Goal: Transaction & Acquisition: Purchase product/service

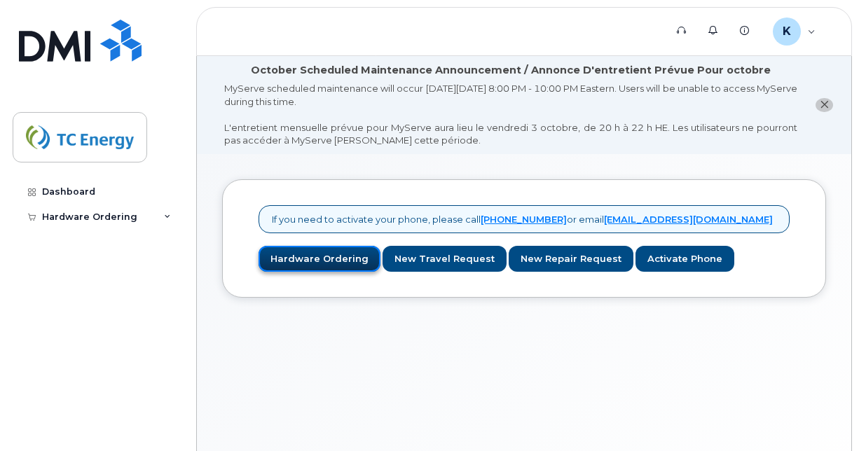
click at [323, 252] on link "Hardware Ordering" at bounding box center [320, 259] width 122 height 26
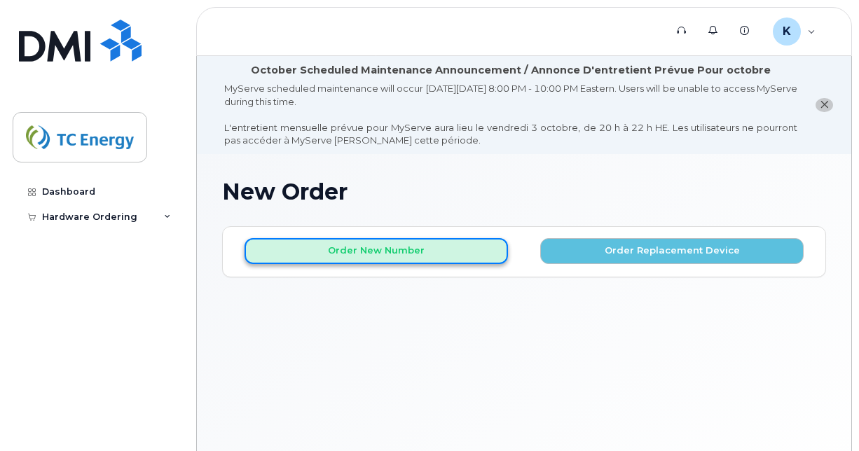
click at [415, 238] on button "Order New Number" at bounding box center [376, 251] width 263 height 26
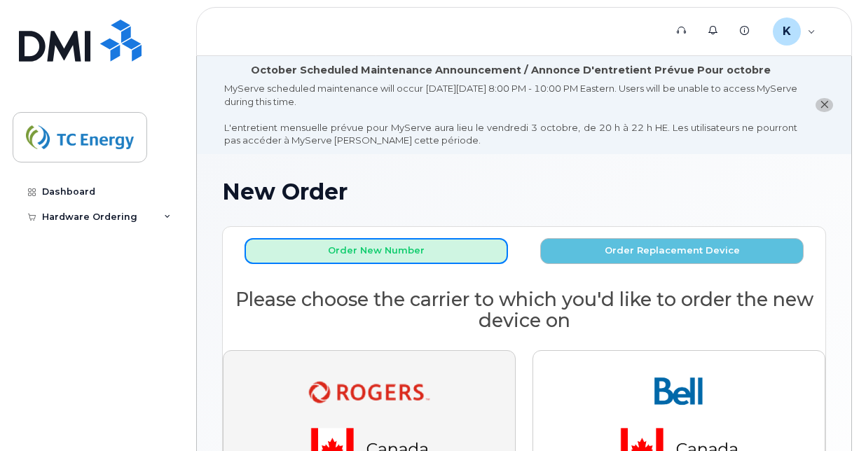
scroll to position [82, 0]
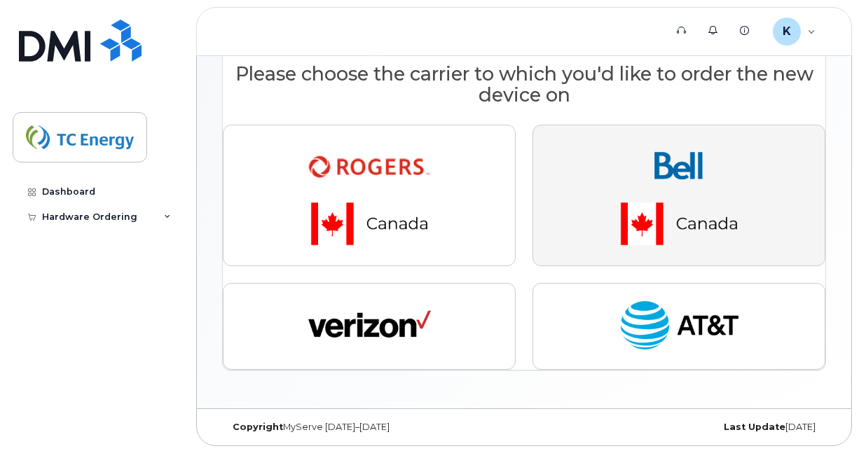
click at [650, 195] on img "button" at bounding box center [679, 196] width 196 height 118
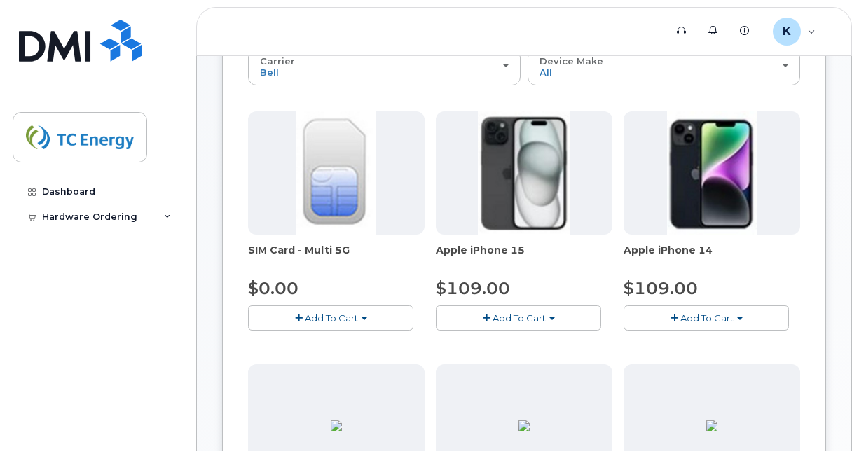
scroll to position [254, 0]
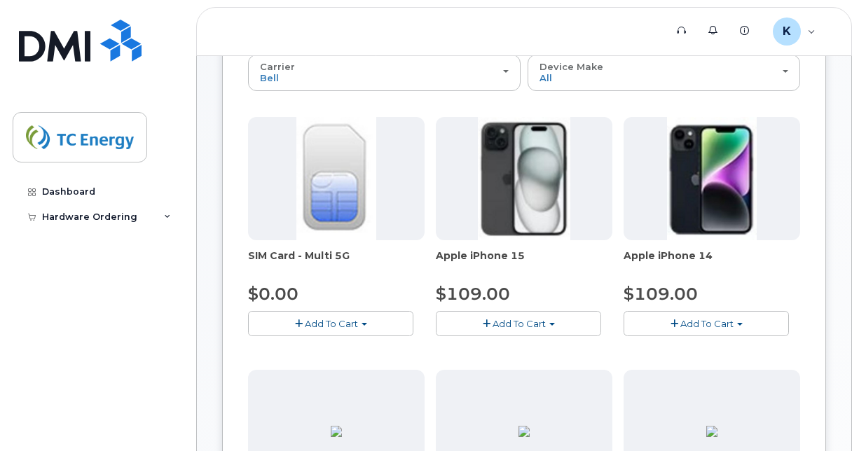
click at [512, 318] on span "Add To Cart" at bounding box center [519, 323] width 53 height 11
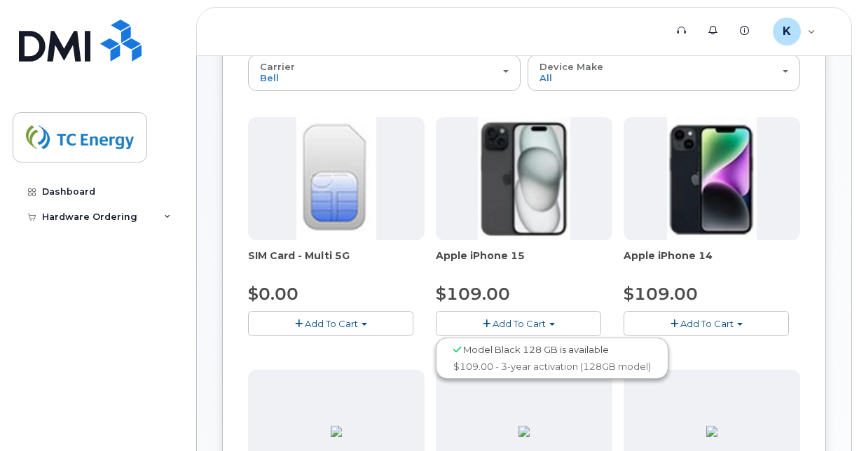
click at [529, 322] on span "Add To Cart" at bounding box center [519, 323] width 53 height 11
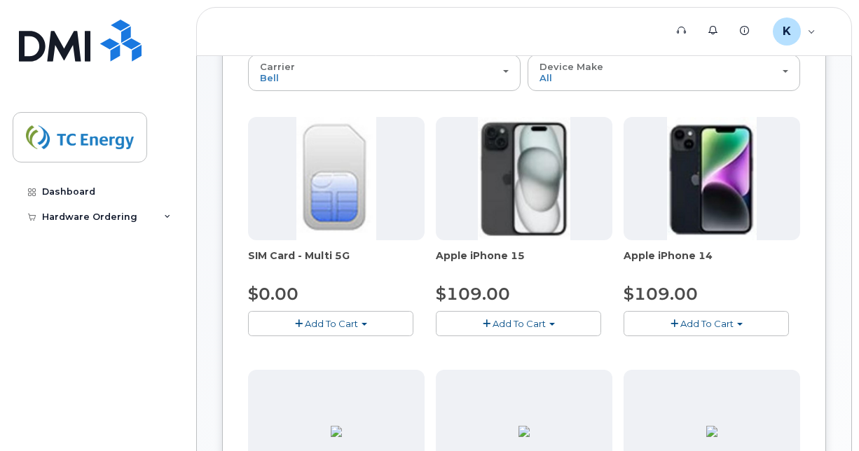
click at [549, 323] on span "button" at bounding box center [552, 324] width 6 height 3
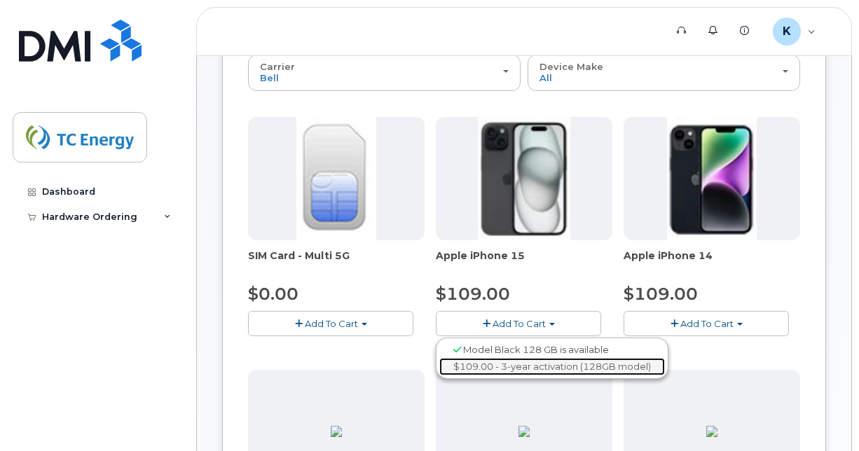
click at [547, 361] on link "$109.00 - 3-year activation (128GB model)" at bounding box center [552, 367] width 226 height 18
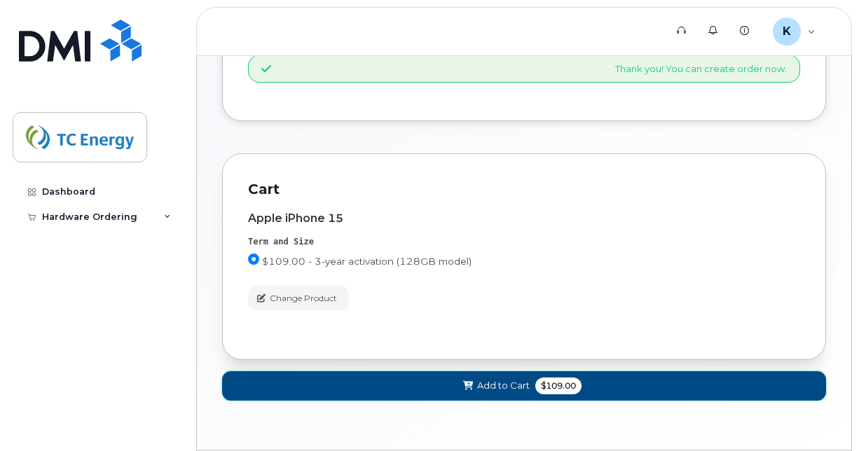
click at [549, 381] on span "$109.00" at bounding box center [558, 386] width 46 height 17
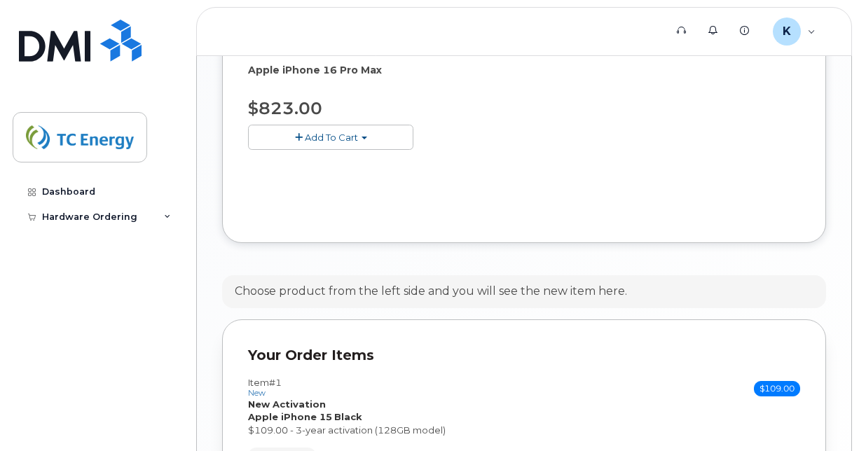
scroll to position [1123, 0]
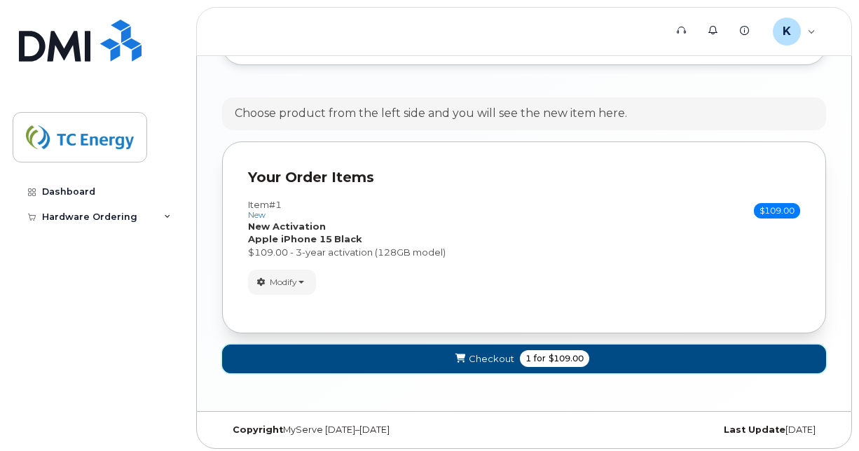
click at [539, 357] on span "for" at bounding box center [540, 358] width 18 height 13
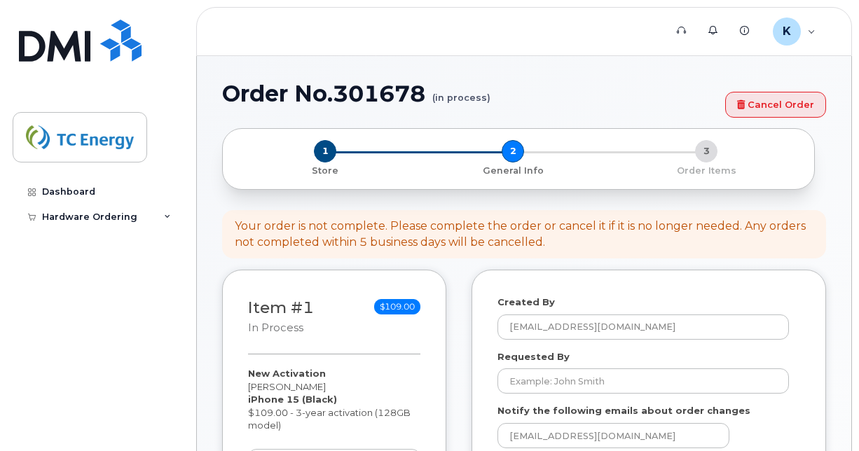
select select
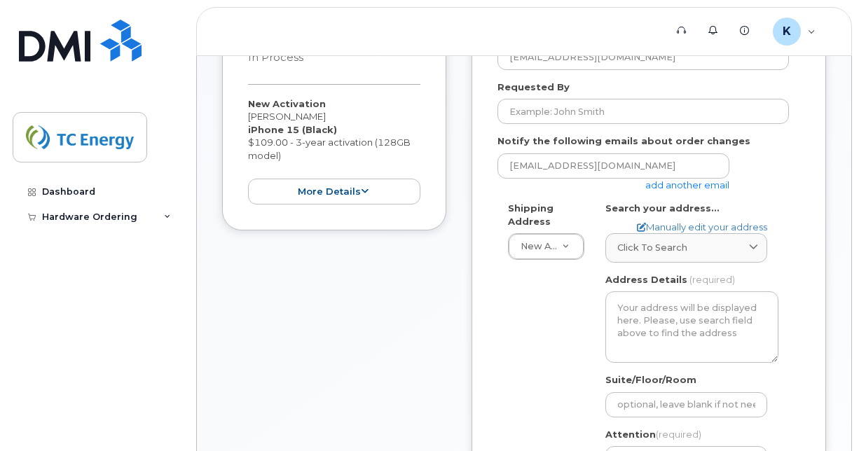
scroll to position [374, 0]
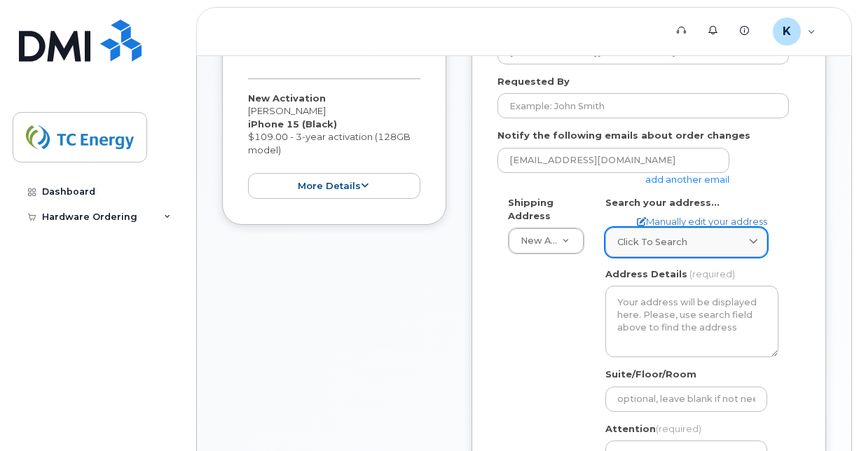
click at [705, 244] on div "Click to search" at bounding box center [686, 241] width 138 height 13
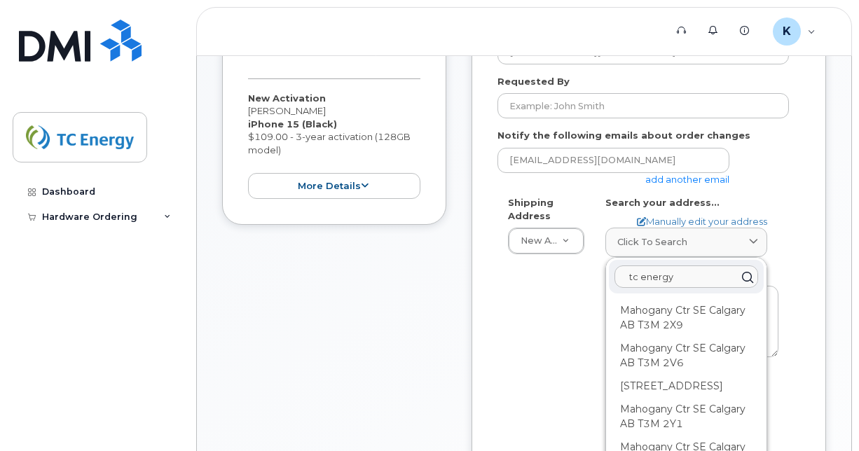
click at [653, 282] on input "tc energy" at bounding box center [687, 277] width 144 height 22
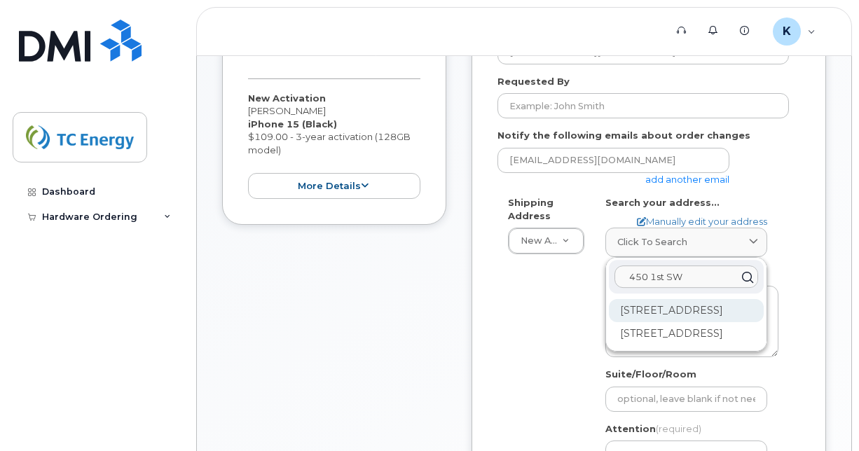
type input "450 1st SW"
click at [662, 310] on div "450 1 St SW Calgary AB T2P 5H1" at bounding box center [686, 310] width 155 height 23
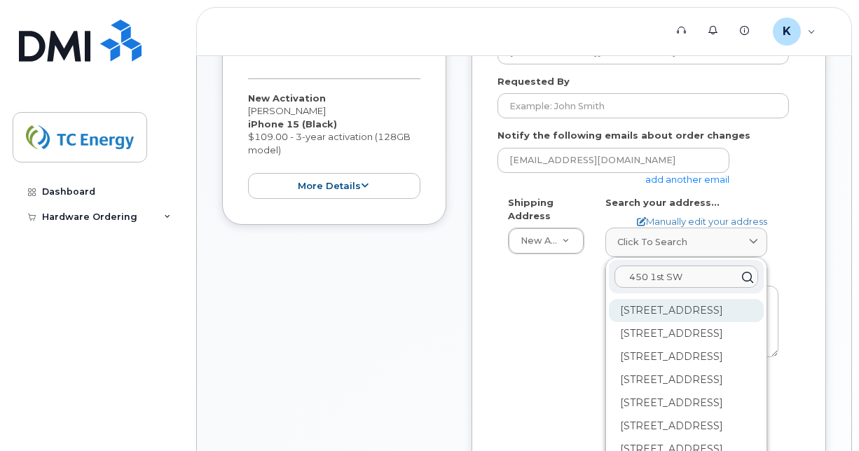
click at [684, 318] on div "1-450 1 St SW Calgary AB T2P 5H1" at bounding box center [686, 310] width 155 height 23
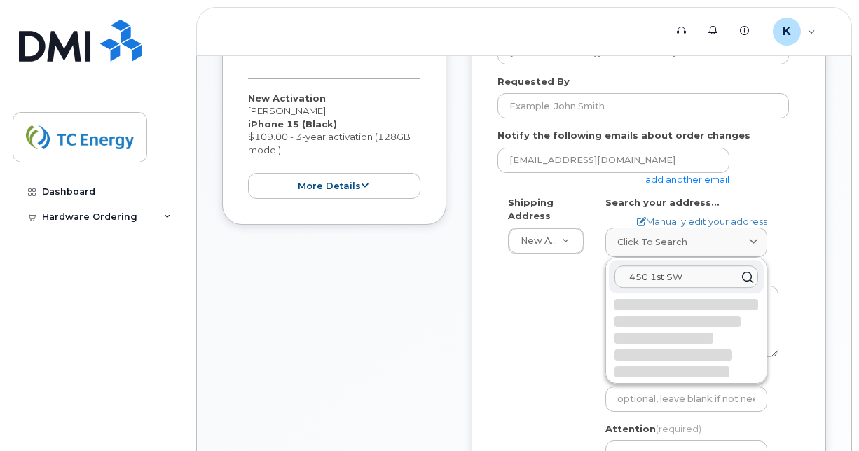
select select
type textarea "1-450 1 St SW CALGARY AB T2P 5H1 CANADA"
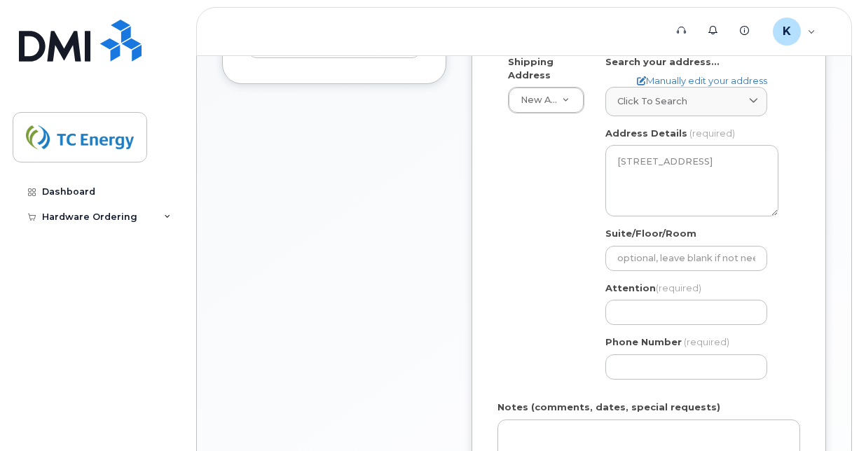
scroll to position [537, 0]
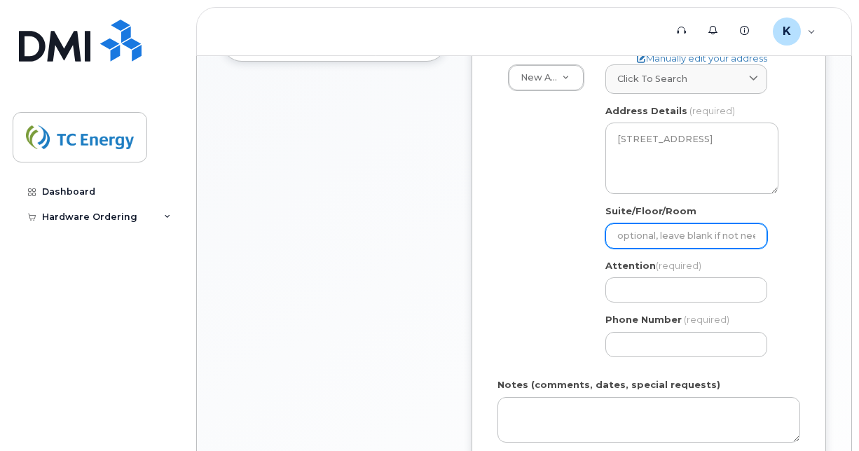
click at [657, 235] on input "Suite/Floor/Room" at bounding box center [686, 236] width 162 height 25
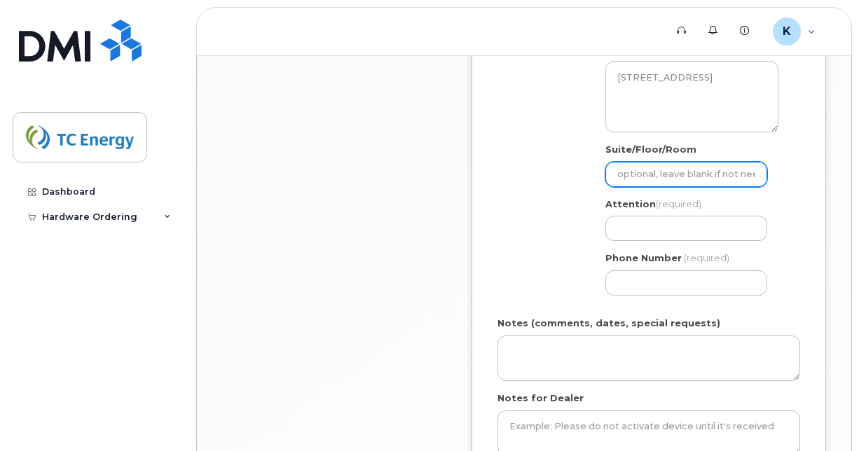
scroll to position [600, 0]
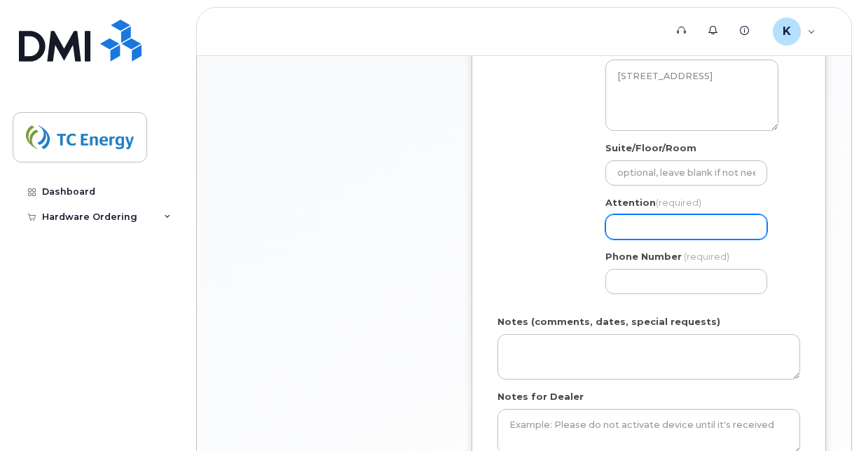
click at [643, 226] on input "Attention (required)" at bounding box center [686, 226] width 162 height 25
select select
type input "K"
select select
type input "Ka"
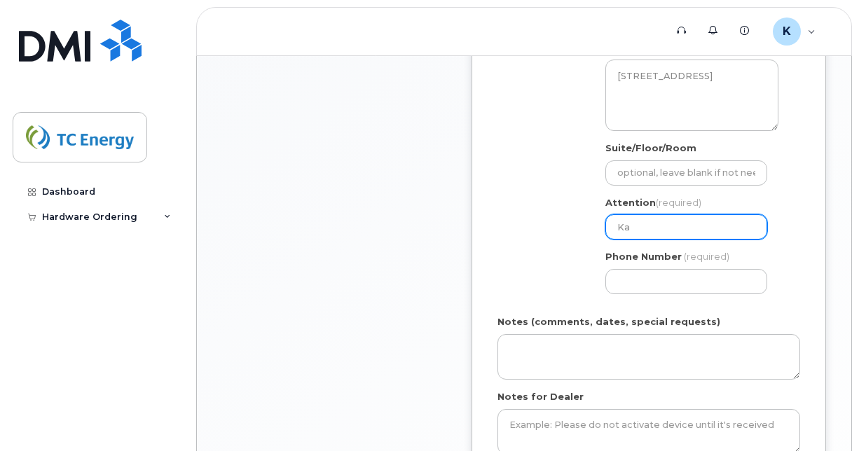
select select
type input "Kau"
select select
type input "Kaul"
select select
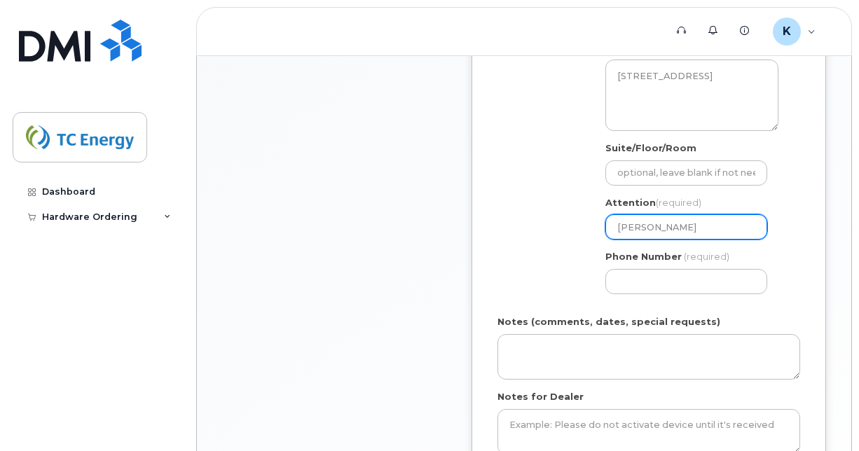
type input "Kaula"
select select
type input "Kaul"
select select
type input "Kau"
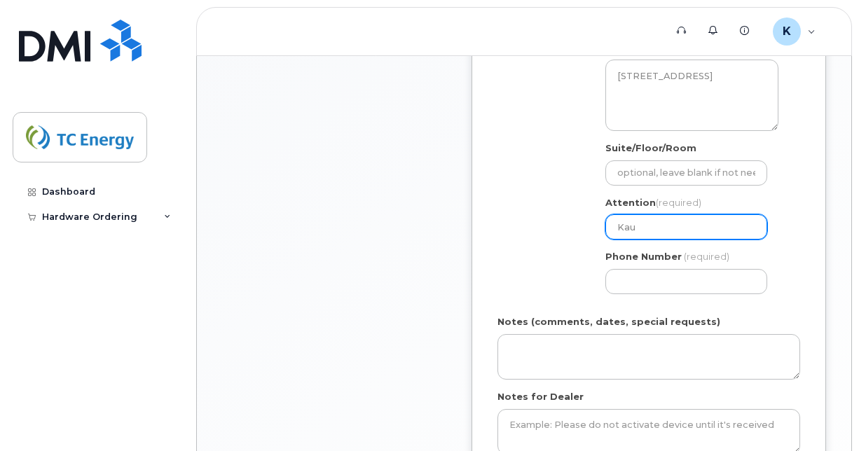
select select
type input "Ka"
select select
type input "Kay"
select select
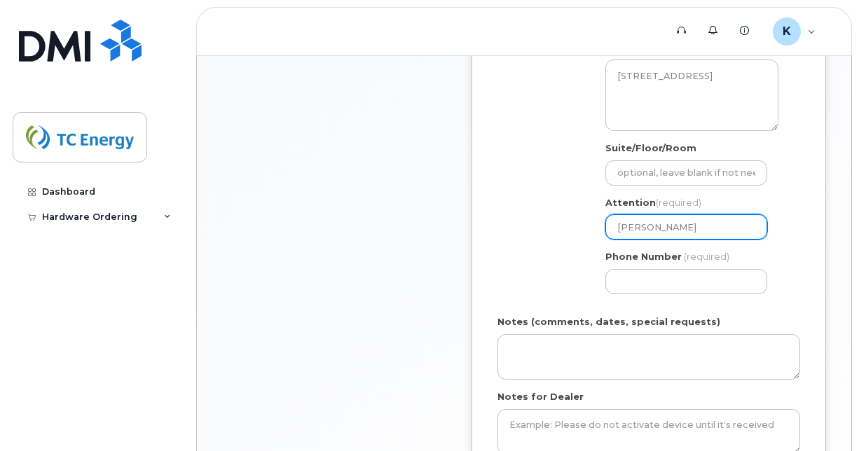
type input "Kayl"
select select
type input "Kayla"
select select
type input "Kayla R"
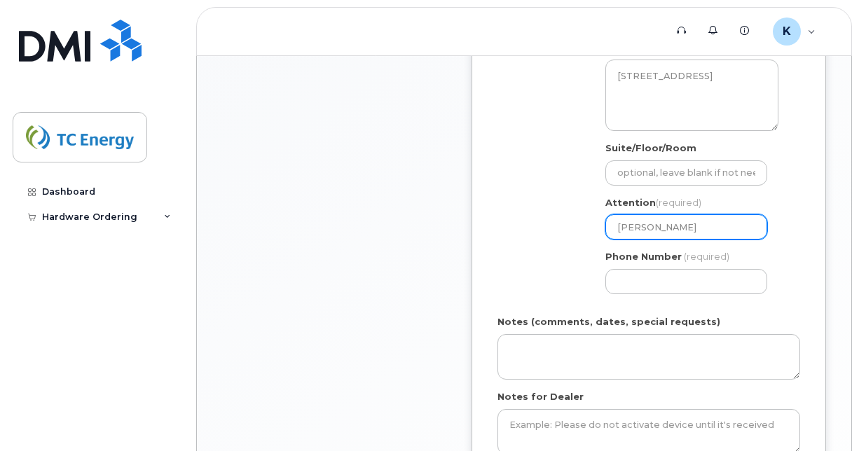
select select
type input "Kayla Ri"
select select
type input "Kayla Rid"
select select
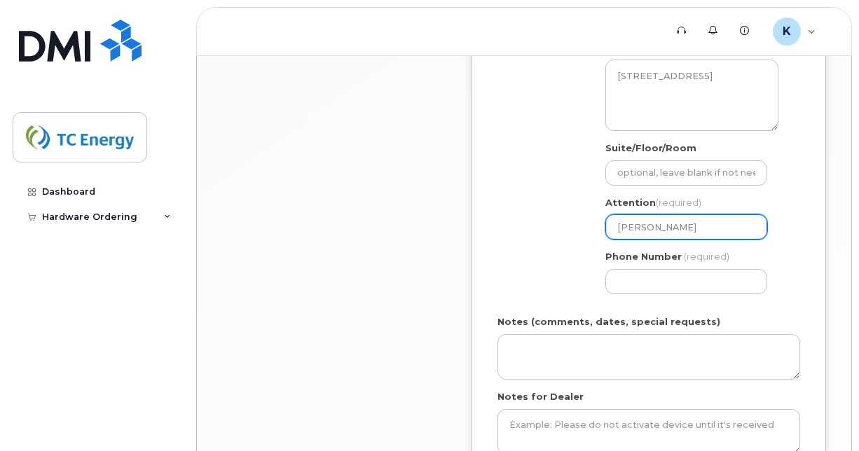
type input "Kayla Ride"
select select
type input "Kayla Rideo"
select select
type input "Kayla Rideou"
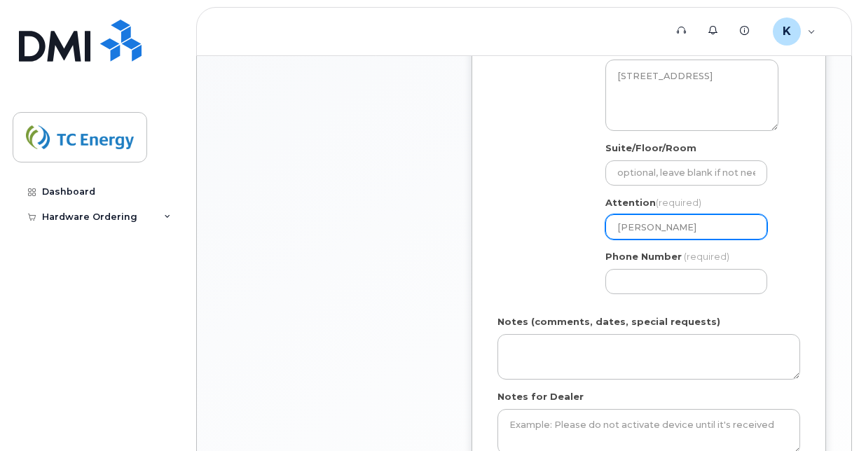
select select
type input "[PERSON_NAME]"
type input "4033020149"
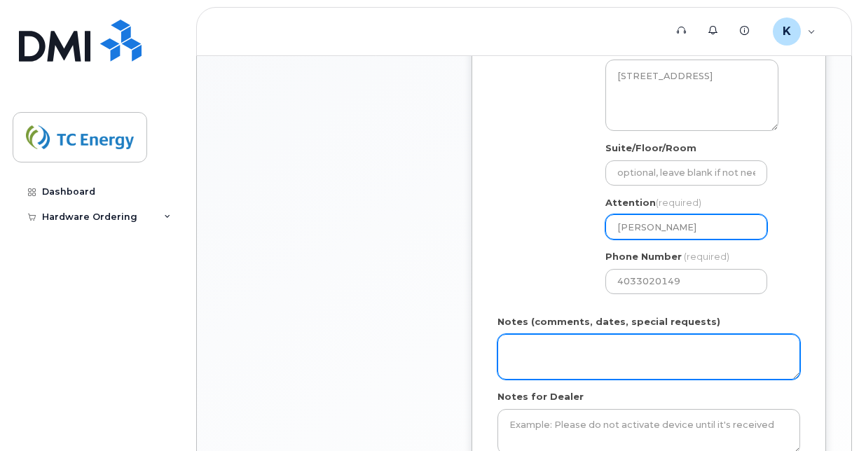
select select
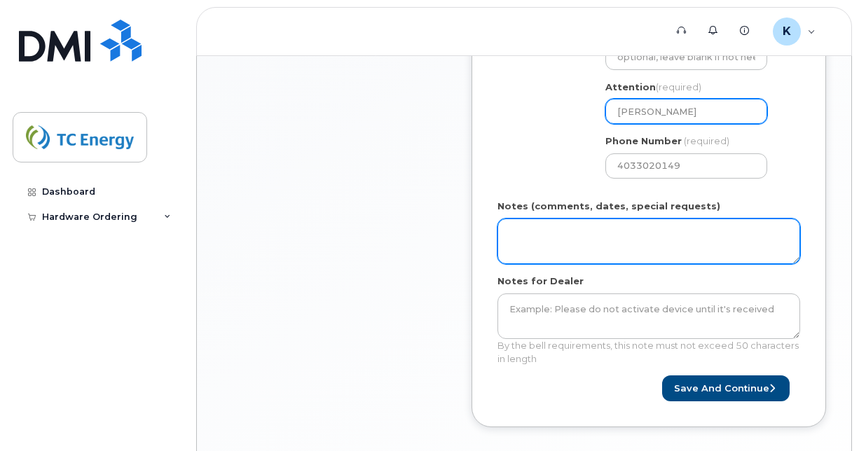
scroll to position [746, 0]
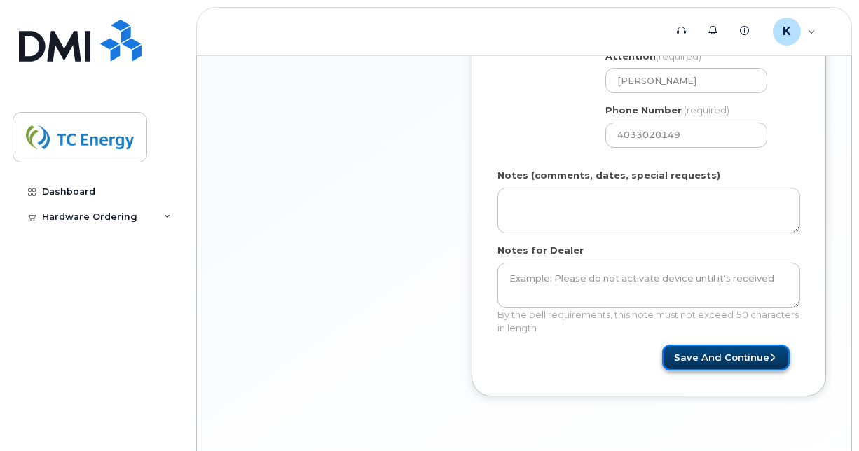
click at [700, 355] on button "Save and Continue" at bounding box center [726, 358] width 128 height 26
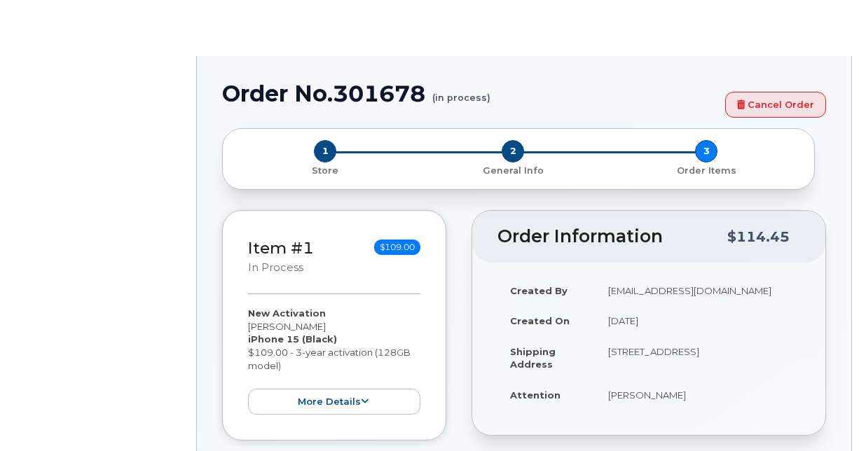
select select "1120196"
radio input "true"
type input "1367335"
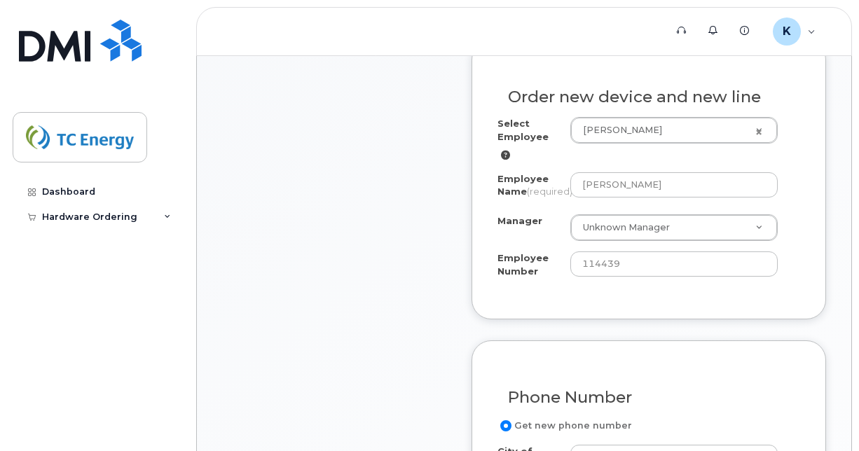
scroll to position [576, 0]
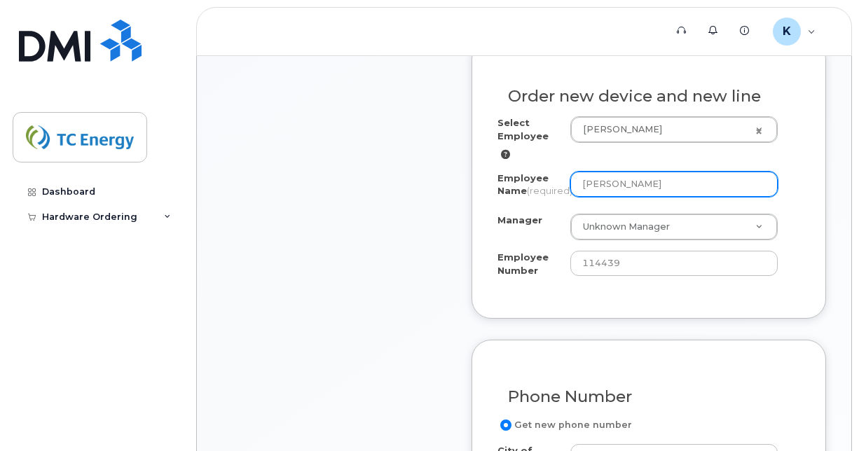
click at [620, 172] on input "[PERSON_NAME]" at bounding box center [673, 184] width 207 height 25
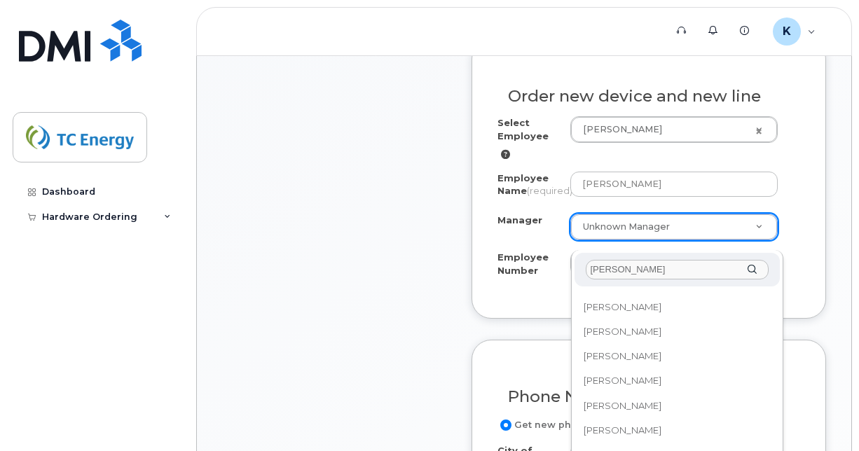
scroll to position [0, 0]
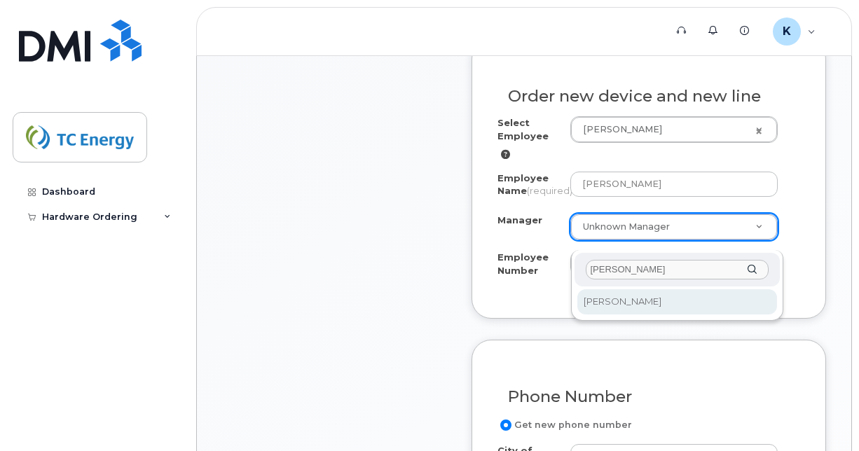
type input "raylene char"
select select "1367810"
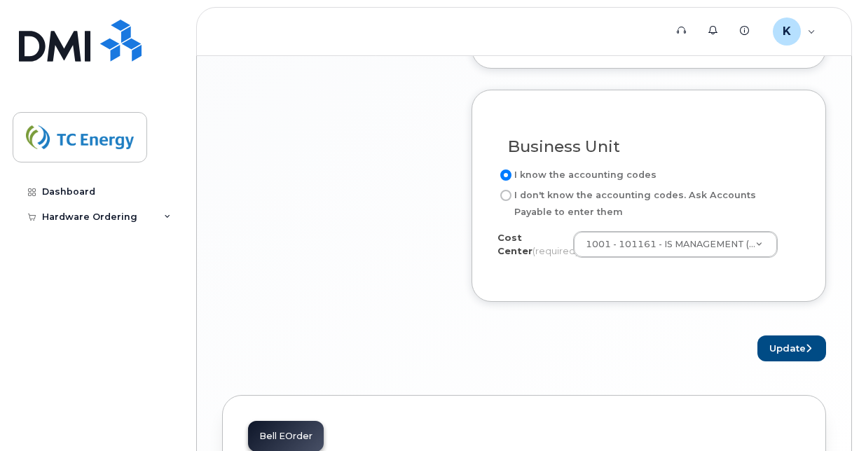
scroll to position [1326, 0]
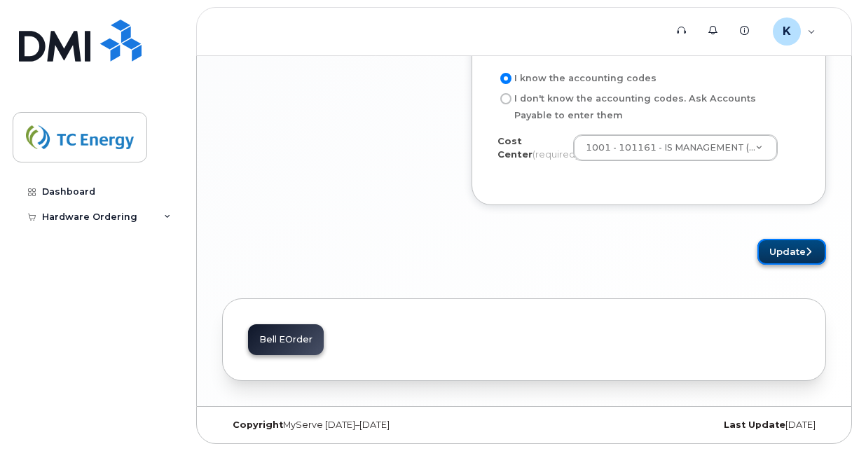
click at [779, 259] on button "Update" at bounding box center [792, 252] width 69 height 26
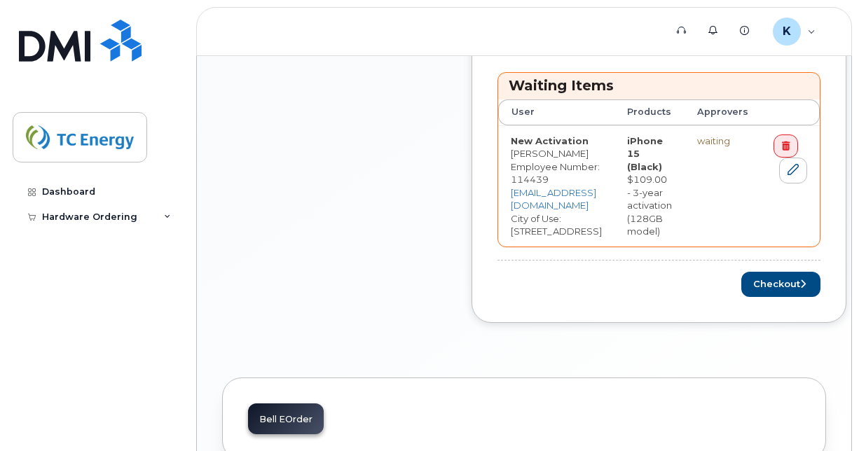
scroll to position [677, 0]
click at [821, 286] on button "Checkout" at bounding box center [780, 284] width 79 height 26
